Goal: Find specific page/section: Find specific page/section

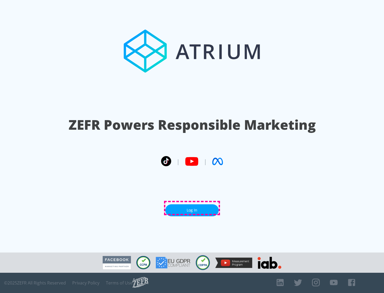
click at [192, 208] on link "Log In" at bounding box center [191, 210] width 53 height 12
